Goal: Information Seeking & Learning: Learn about a topic

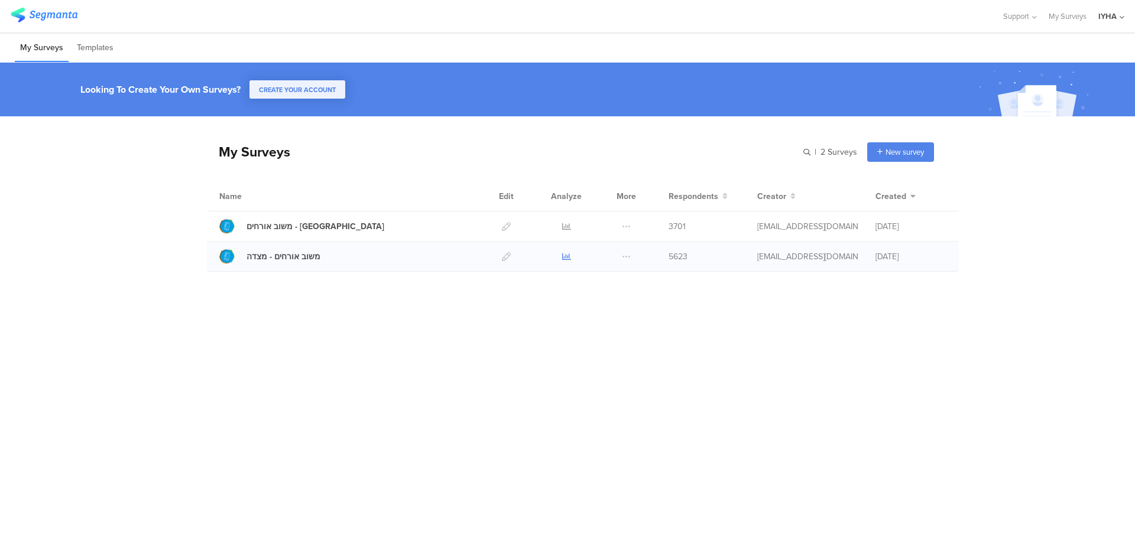
click at [563, 254] on icon at bounding box center [566, 256] width 9 height 9
click at [564, 227] on icon at bounding box center [566, 226] width 9 height 9
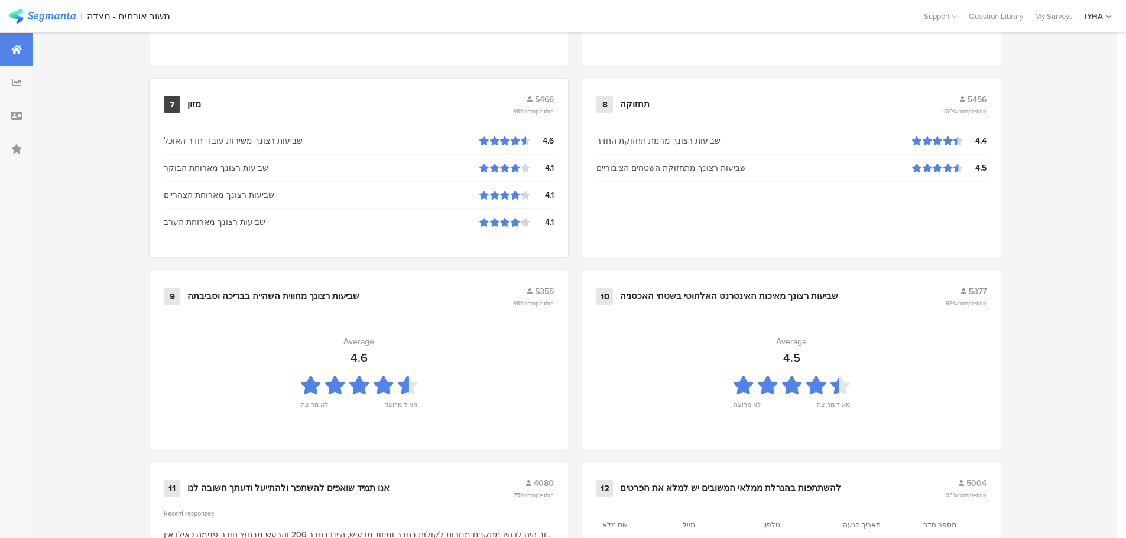
scroll to position [1195, 0]
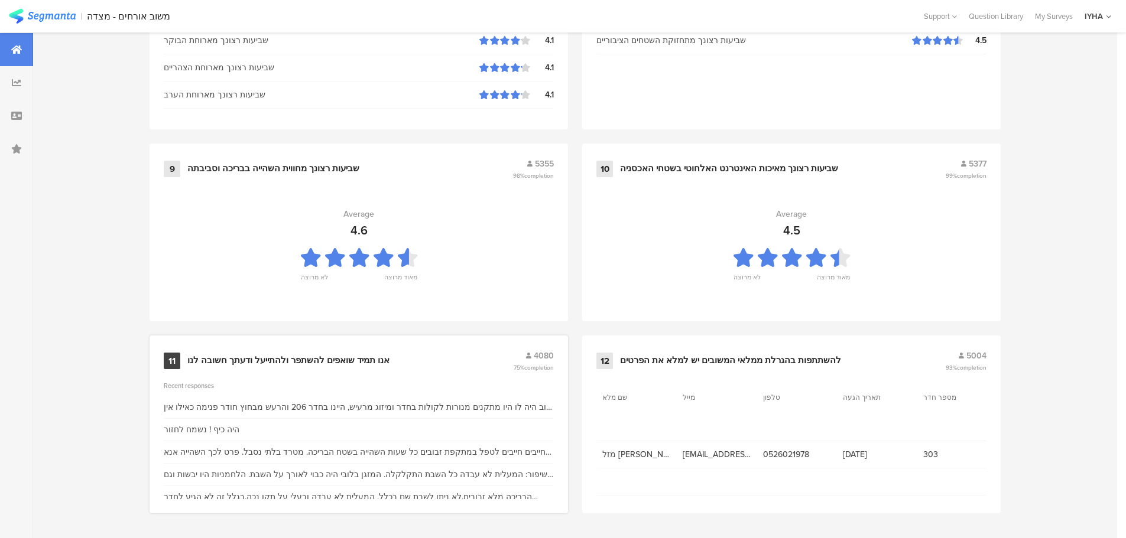
click at [291, 356] on div "אנו תמיד שואפים להשתפר ולהתייעל ודעתך חשובה לנו" at bounding box center [288, 361] width 202 height 12
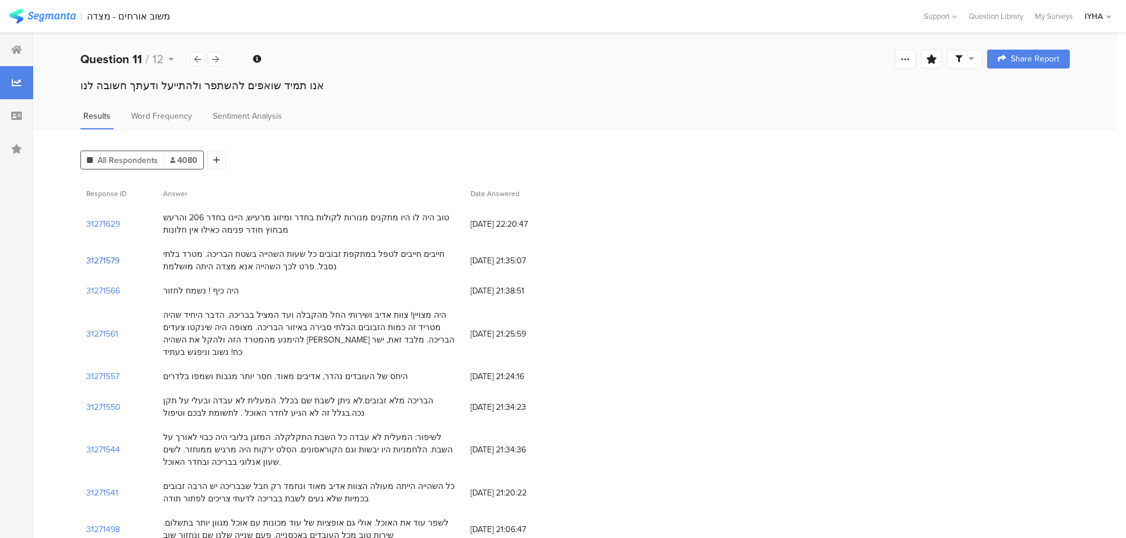
click at [92, 261] on section "31271579" at bounding box center [102, 261] width 33 height 12
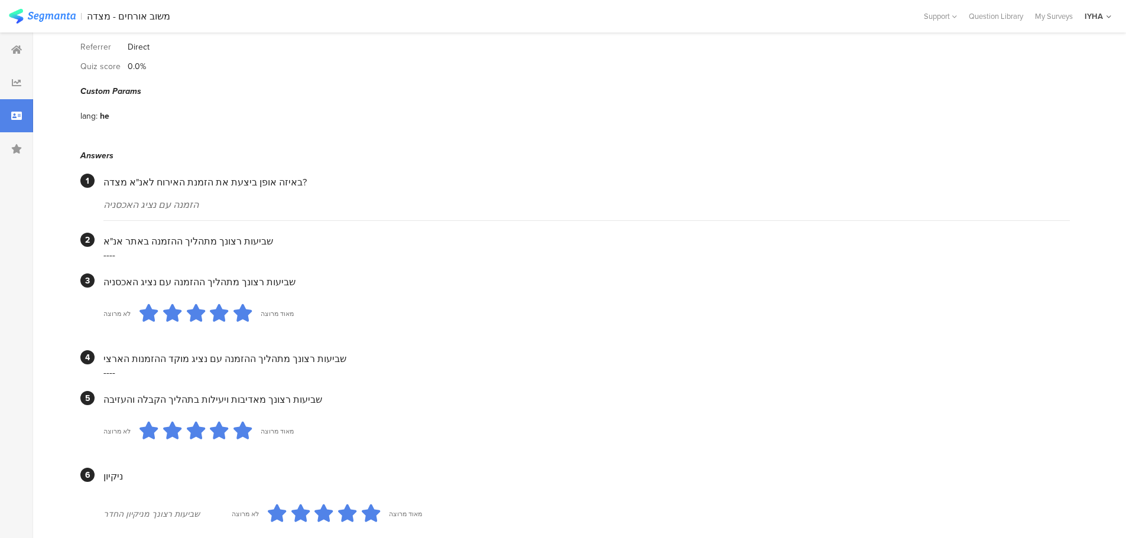
scroll to position [50, 0]
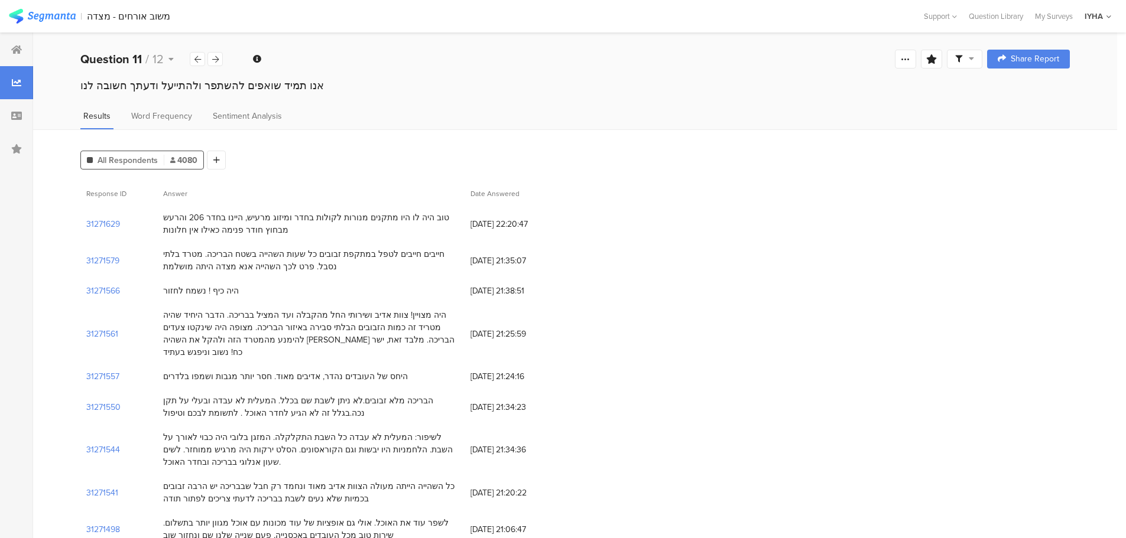
scroll to position [15, 0]
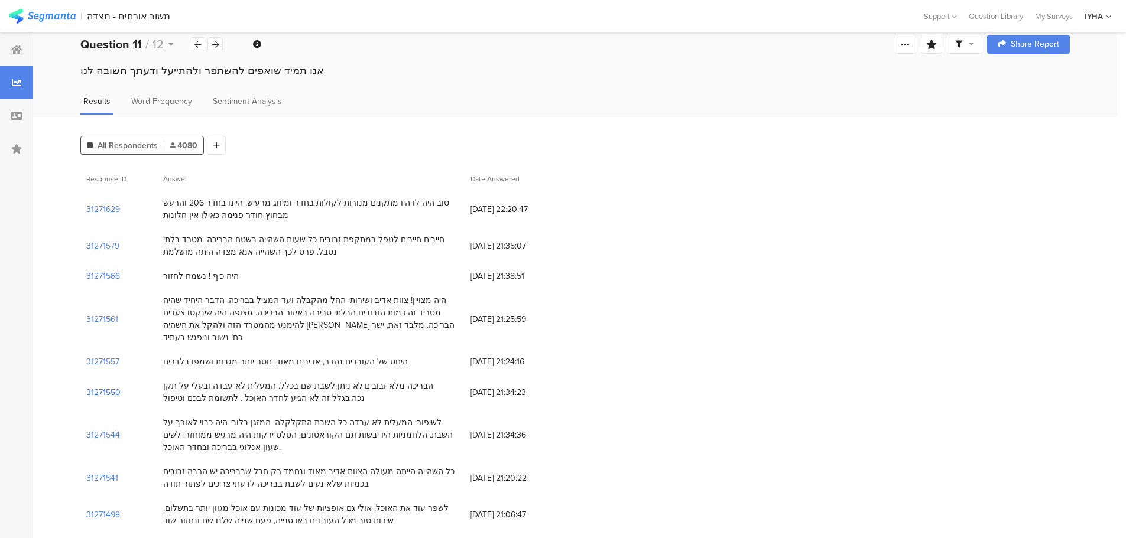
click at [97, 386] on section "31271550" at bounding box center [103, 392] width 34 height 12
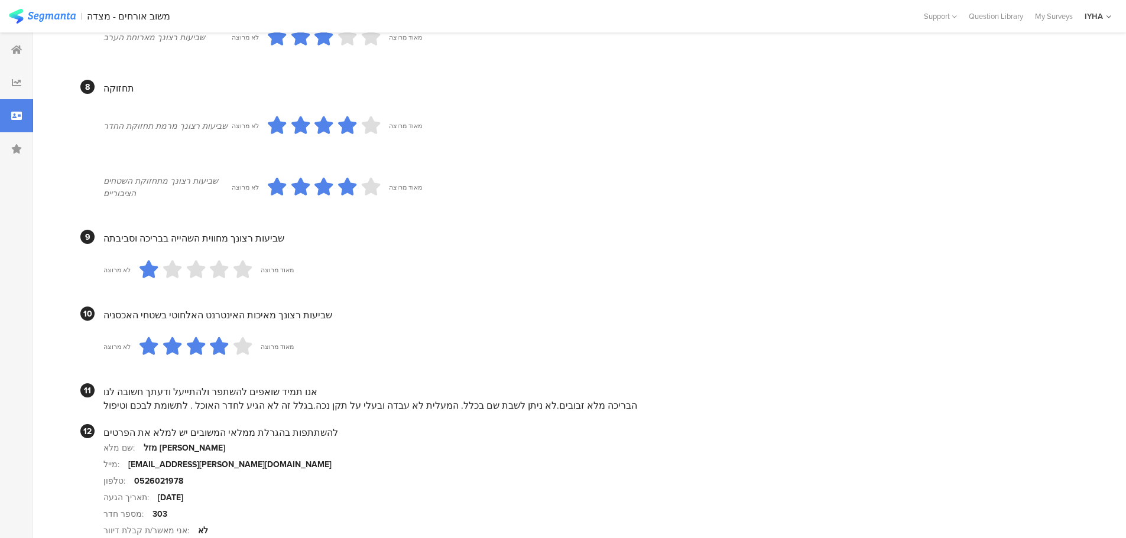
scroll to position [1039, 0]
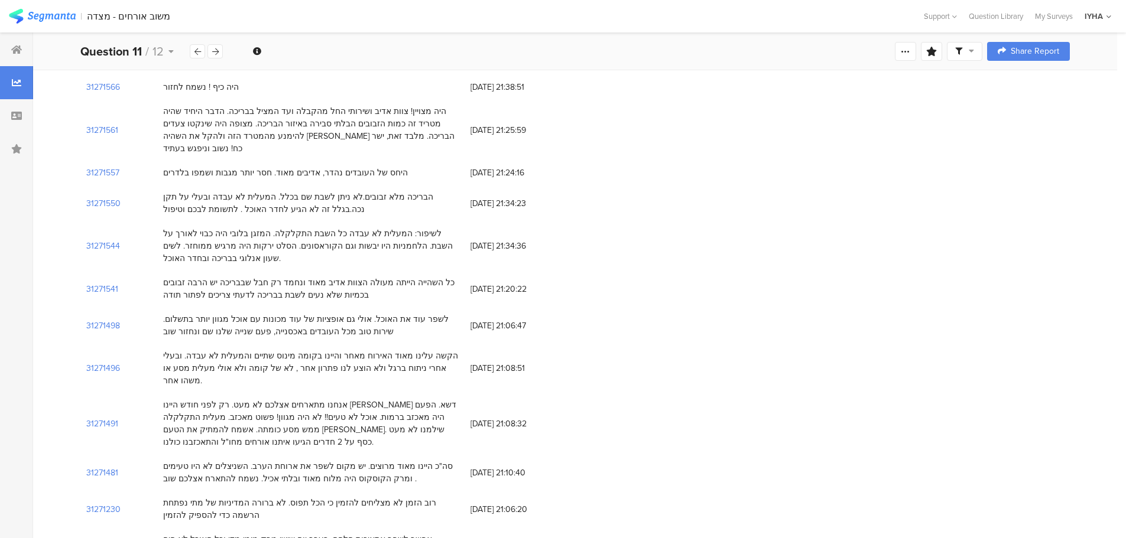
scroll to position [207, 0]
click at [104, 359] on section "31271496" at bounding box center [103, 365] width 34 height 12
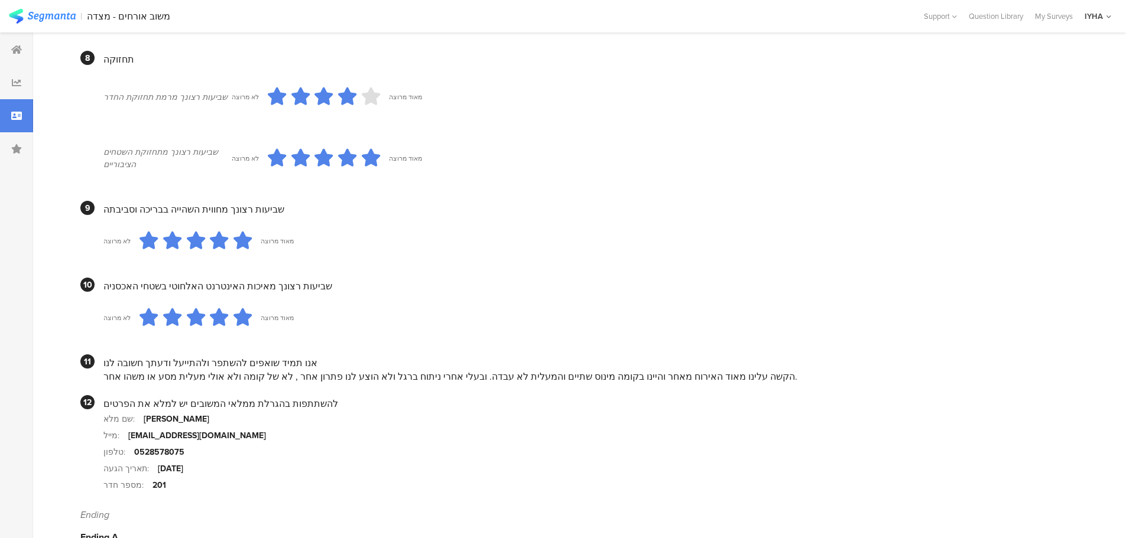
scroll to position [957, 0]
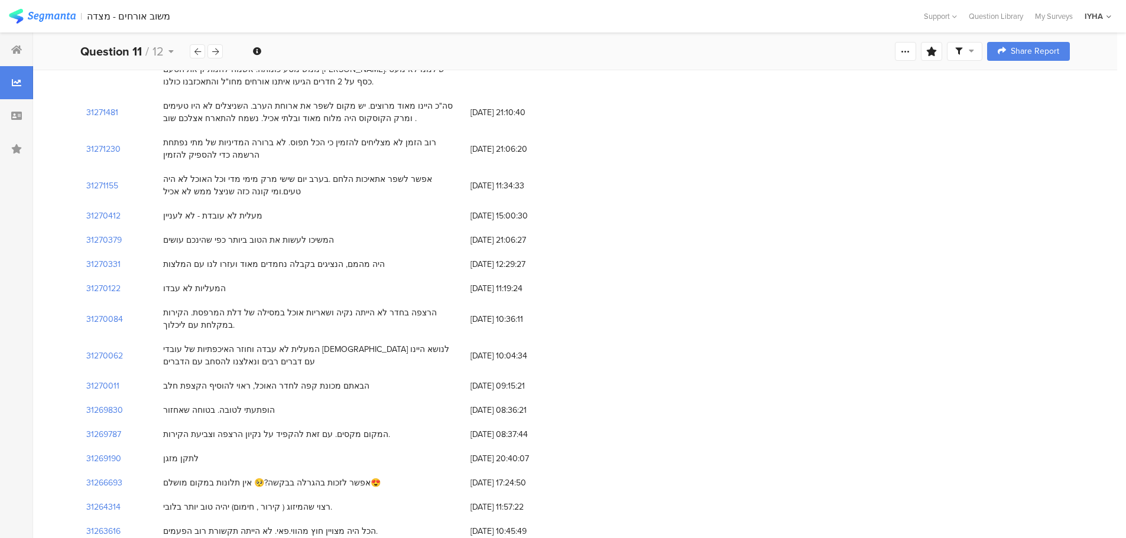
scroll to position [561, 0]
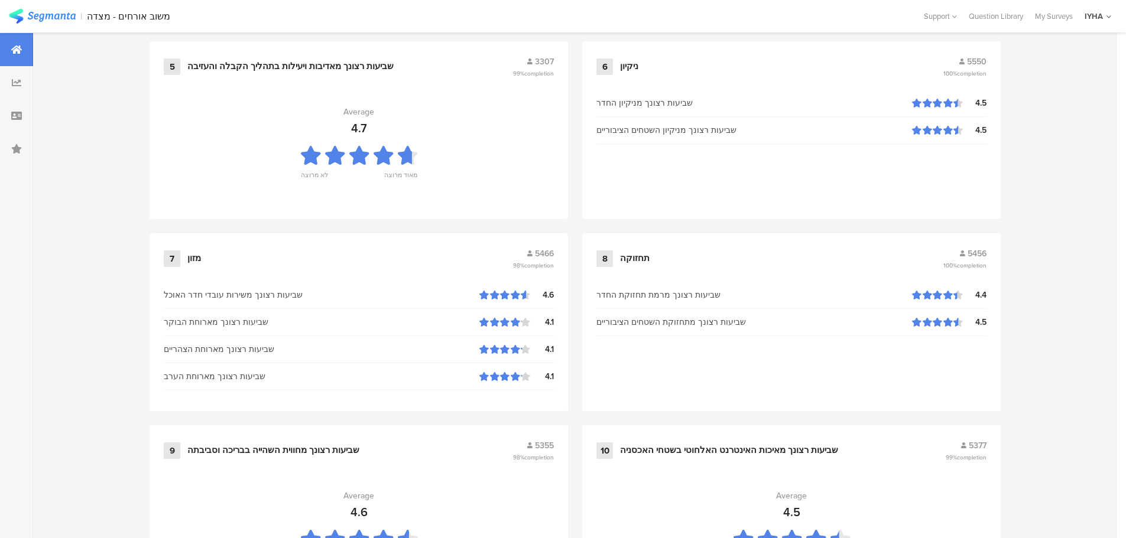
scroll to position [899, 0]
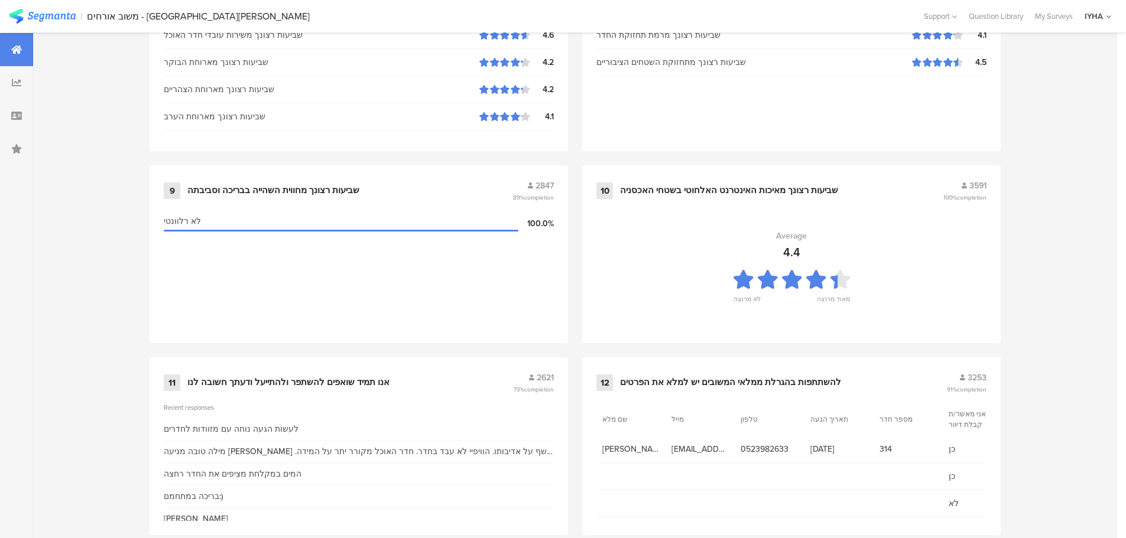
scroll to position [1195, 0]
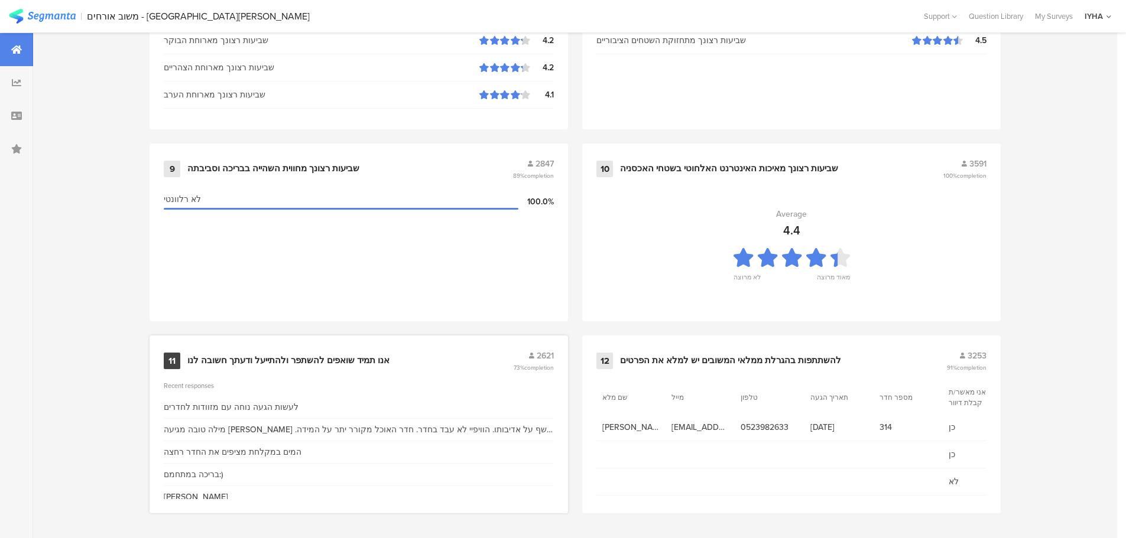
click at [376, 356] on div "אנו תמיד שואפים להשתפר ולהתייעל ודעתך חשובה לנו" at bounding box center [288, 361] width 202 height 12
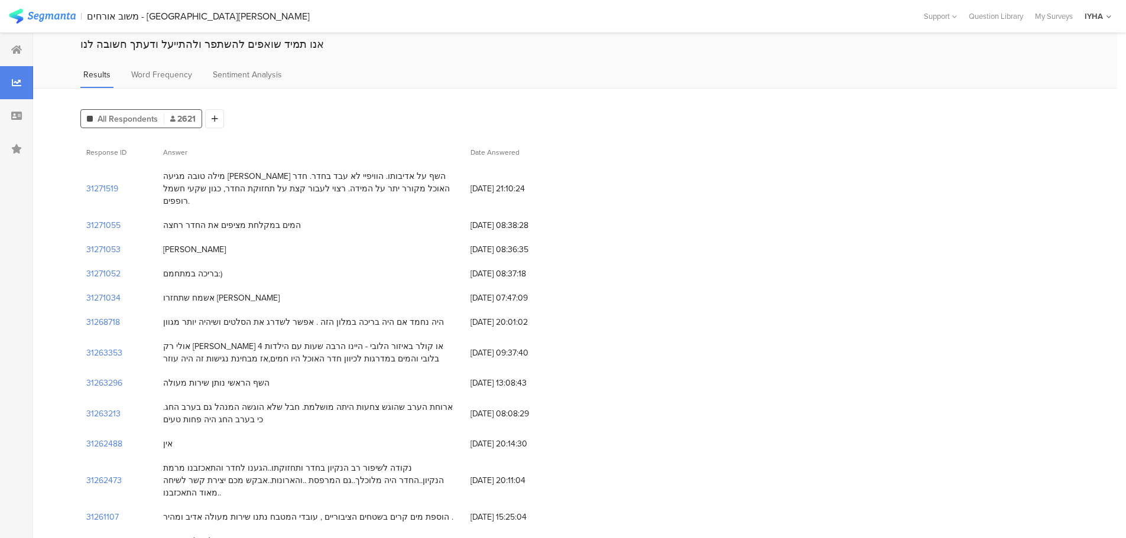
scroll to position [44, 0]
click at [105, 180] on section "31271519" at bounding box center [102, 186] width 32 height 12
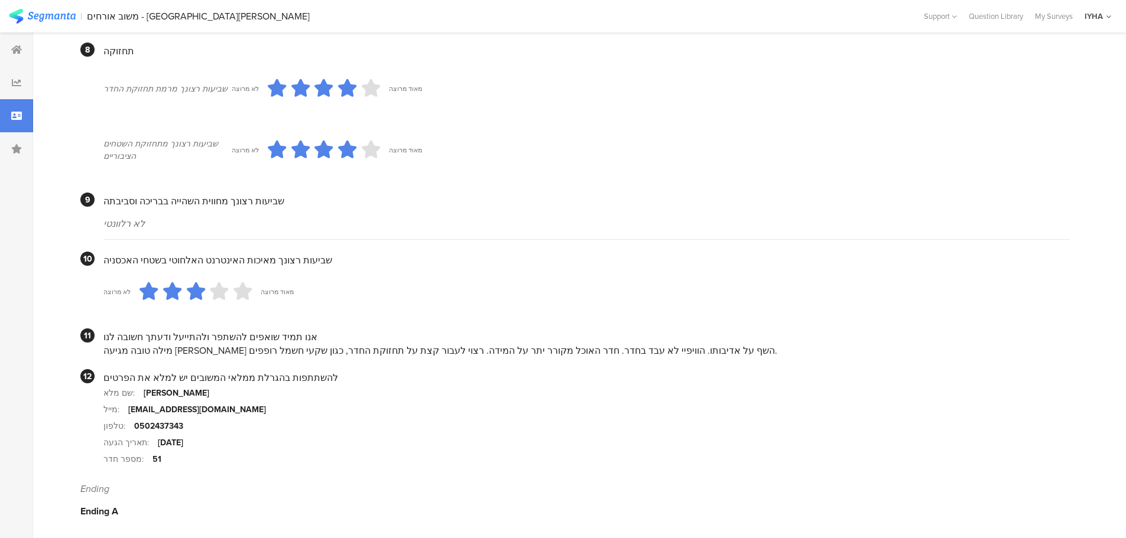
scroll to position [976, 0]
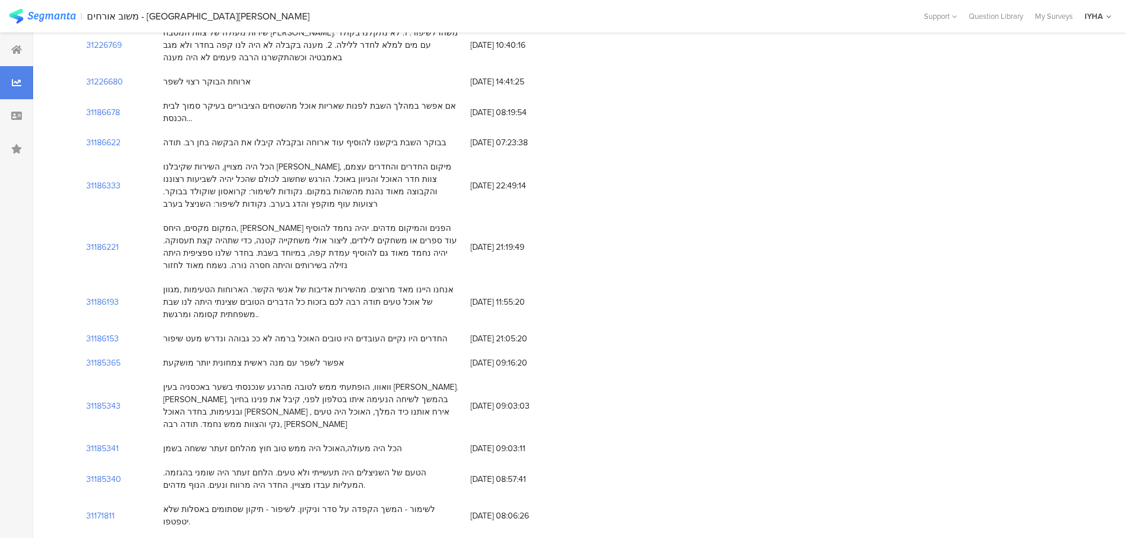
scroll to position [44, 0]
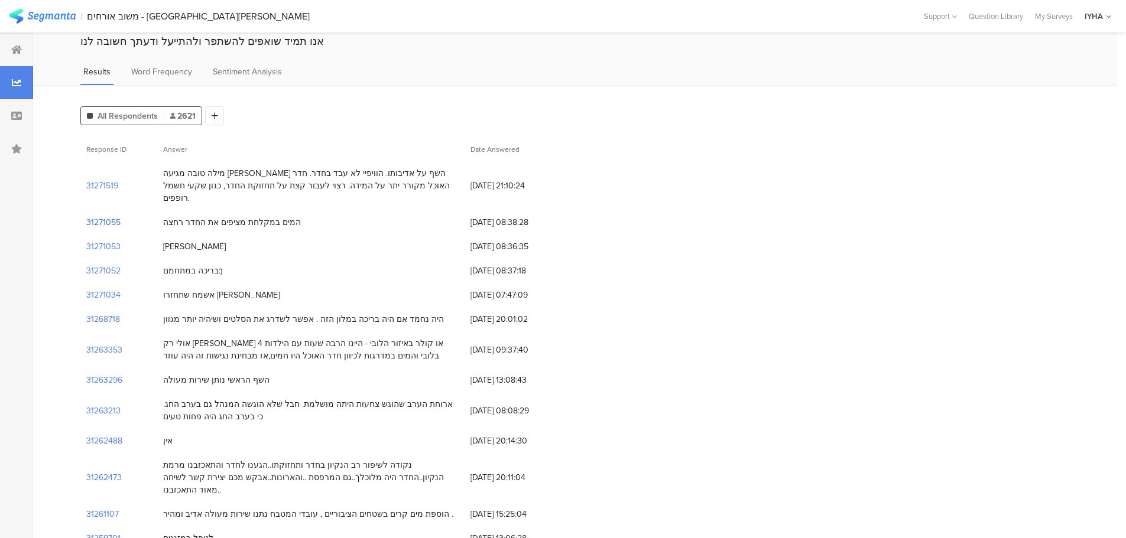
click at [108, 216] on section "31271055" at bounding box center [103, 222] width 34 height 12
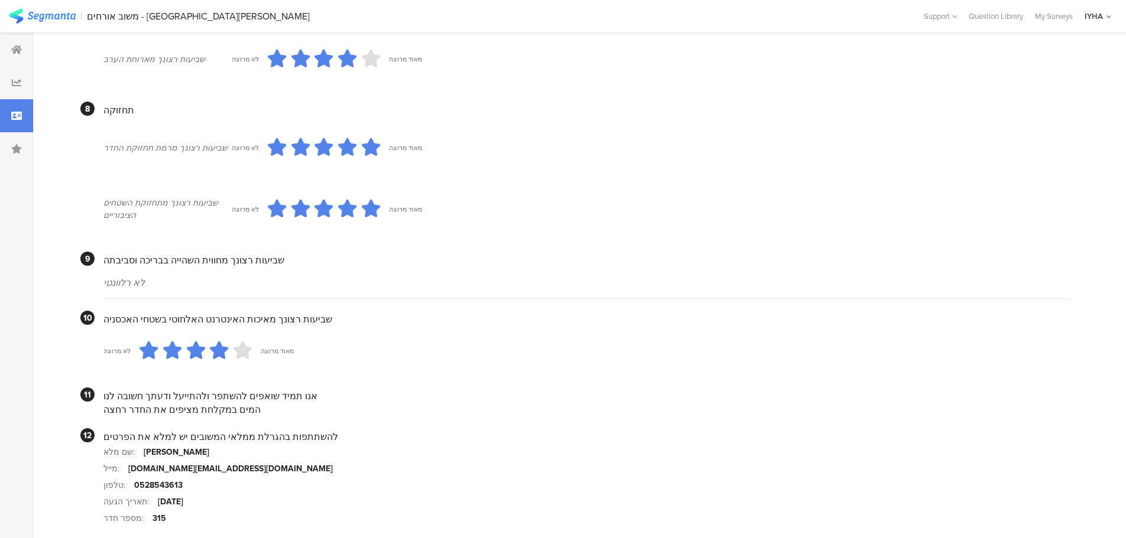
scroll to position [975, 0]
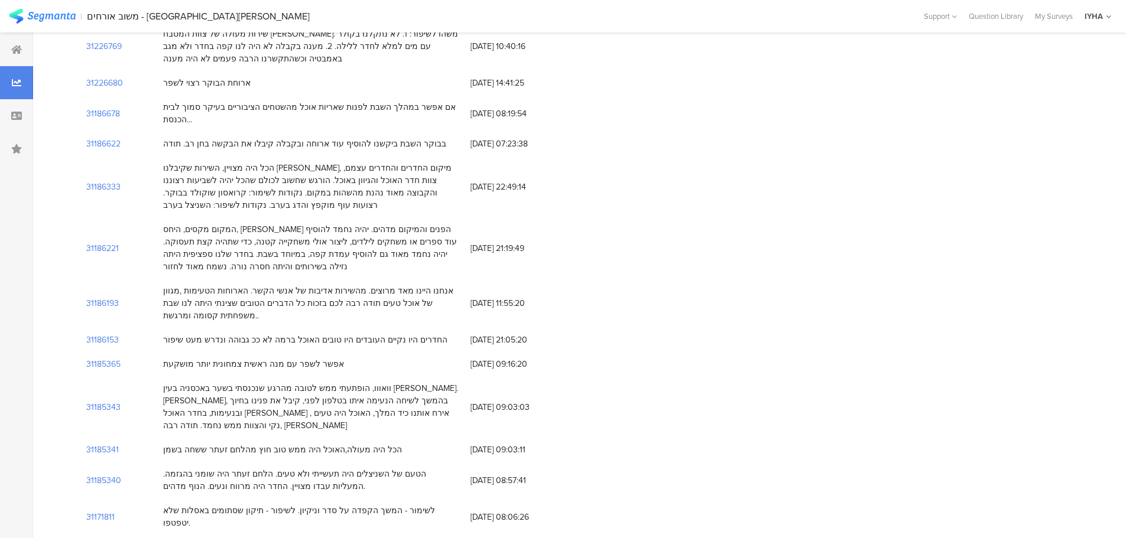
scroll to position [44, 0]
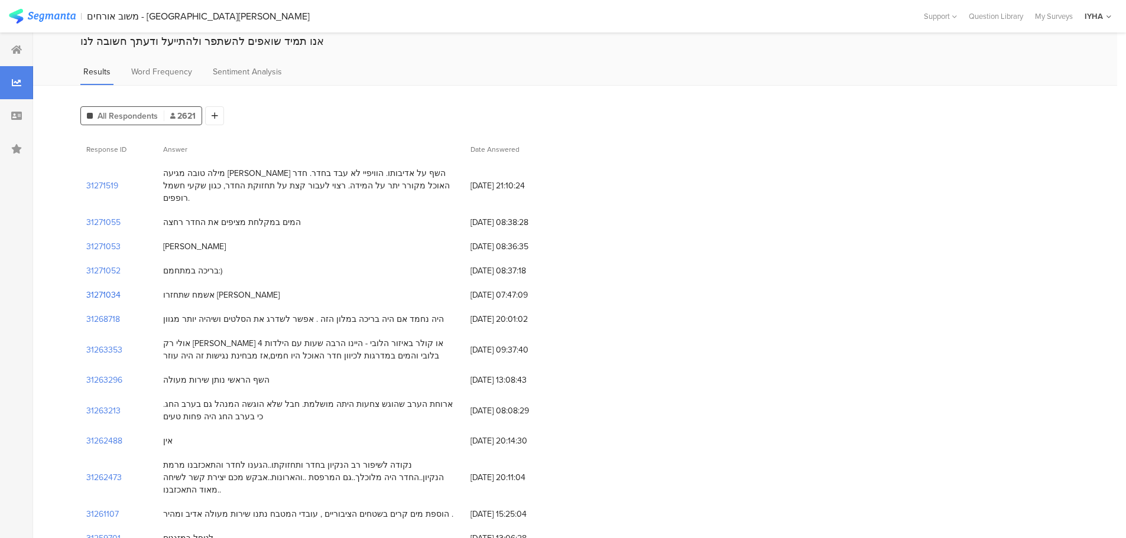
click at [100, 289] on section "31271034" at bounding box center [103, 295] width 34 height 12
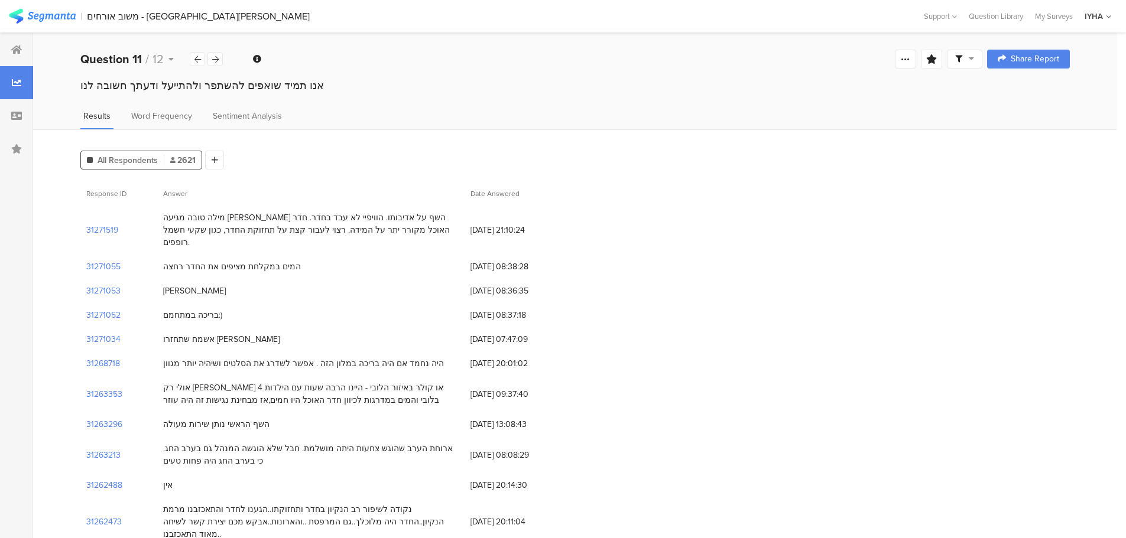
scroll to position [44, 0]
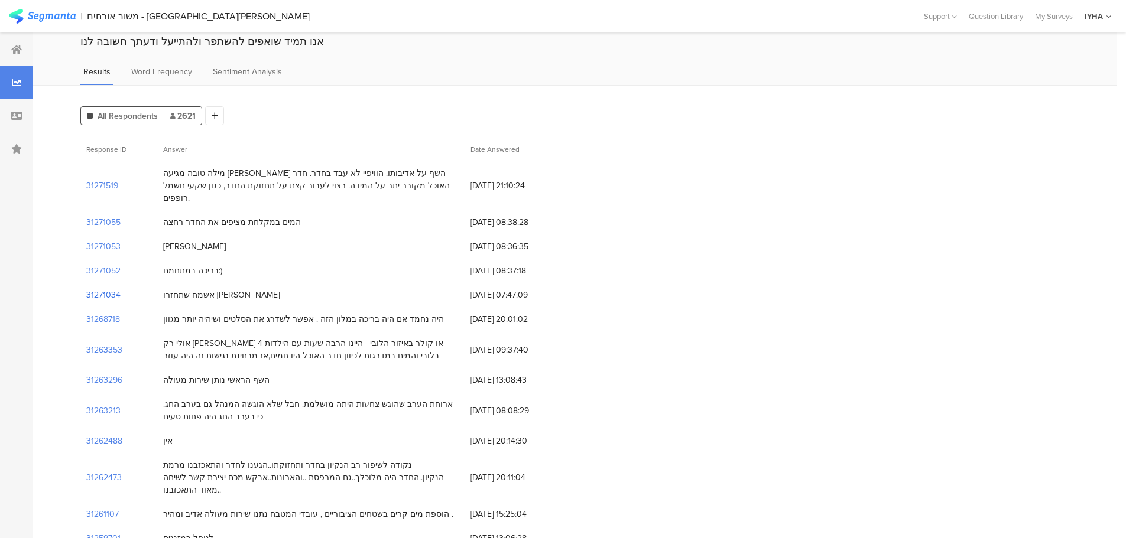
click at [109, 289] on section "31271034" at bounding box center [103, 295] width 34 height 12
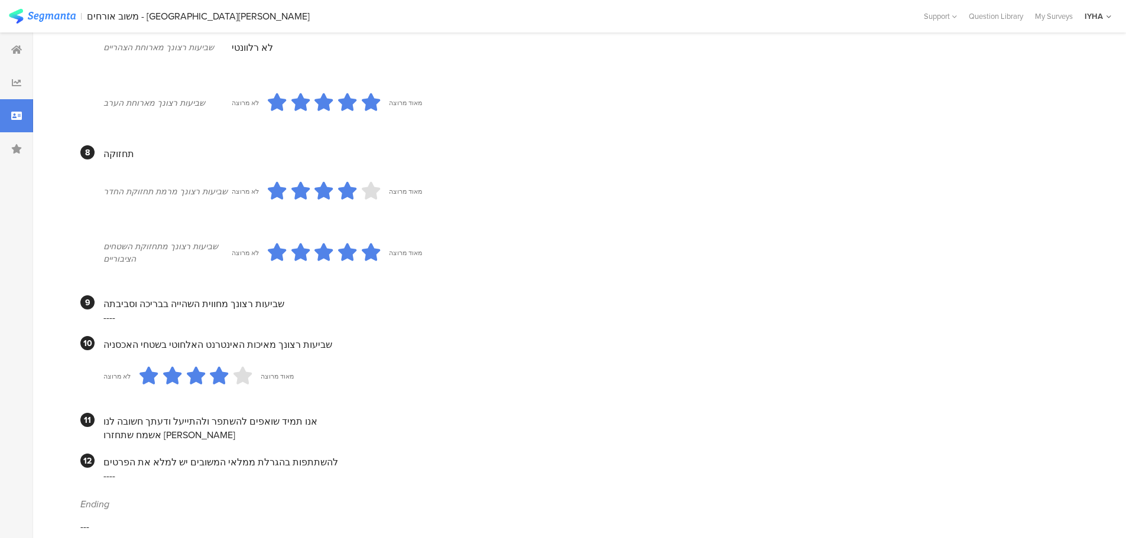
scroll to position [872, 0]
